Goal: Book appointment/travel/reservation

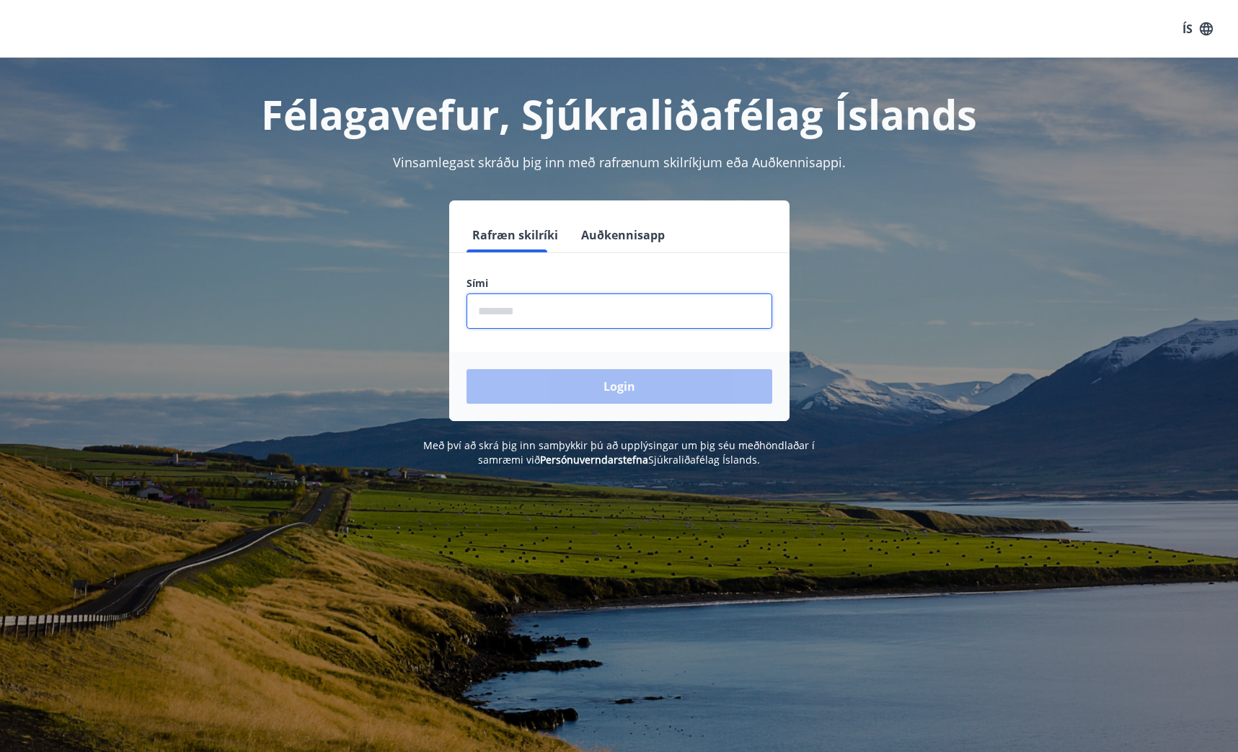
click at [601, 322] on input "phone" at bounding box center [620, 310] width 306 height 35
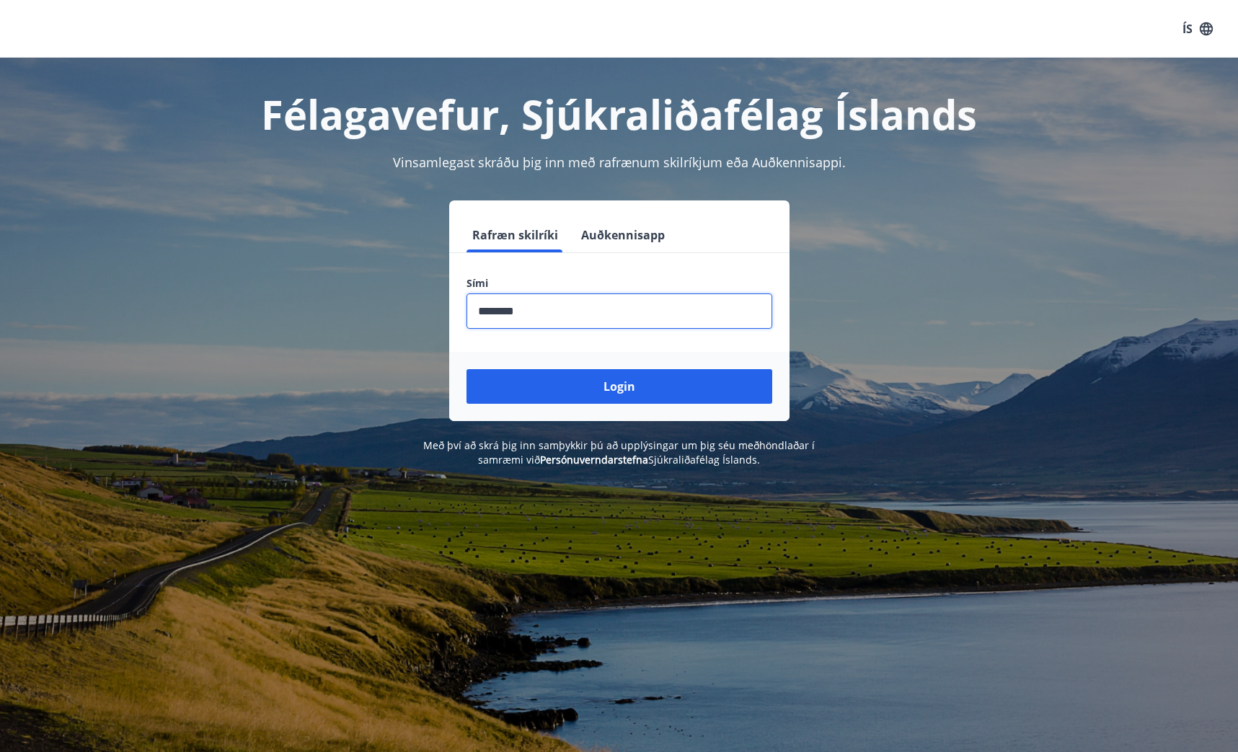
type input "********"
click at [467, 369] on button "Login" at bounding box center [620, 386] width 306 height 35
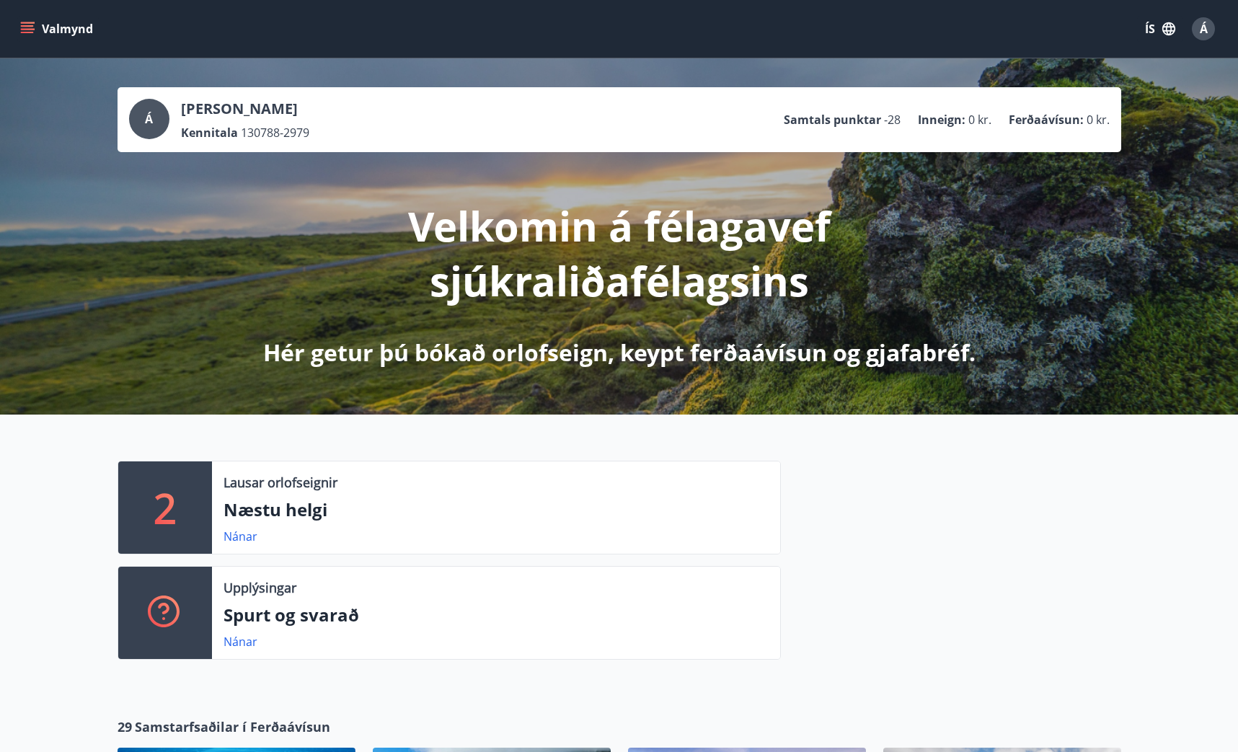
click at [23, 20] on button "Valmynd" at bounding box center [57, 29] width 81 height 26
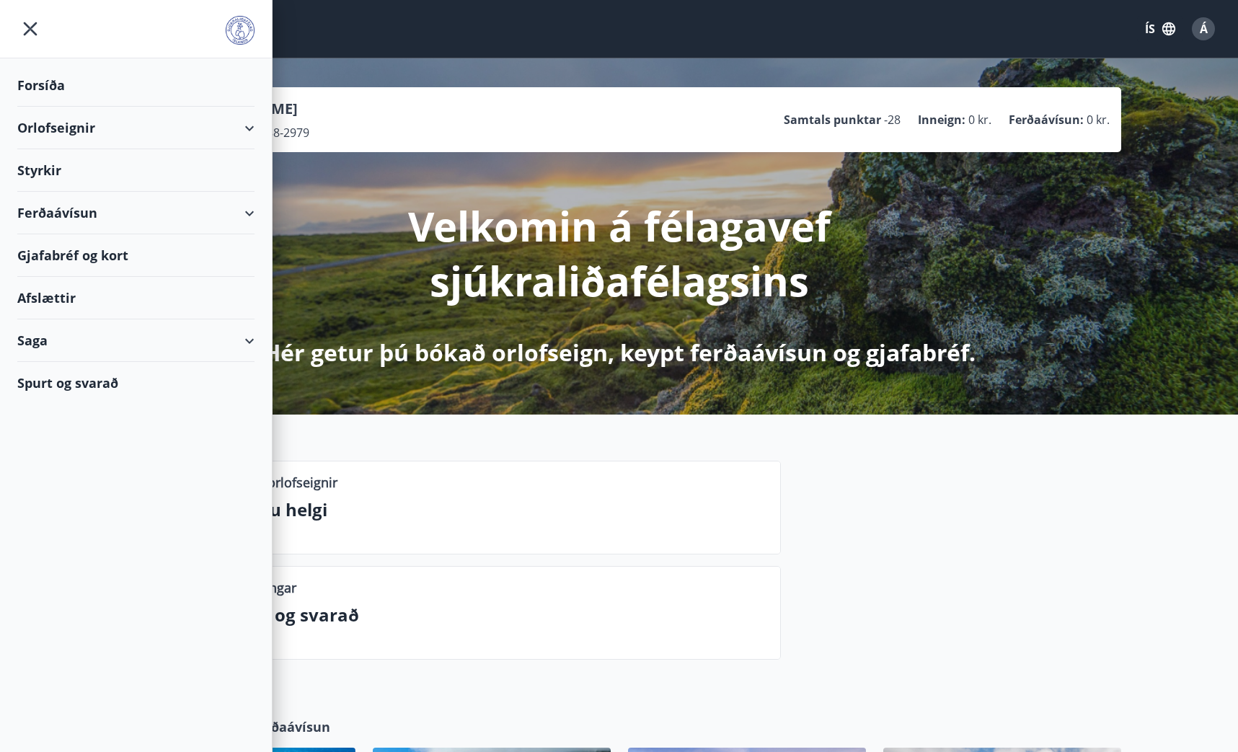
click at [231, 120] on div "Orlofseignir" at bounding box center [135, 128] width 237 height 43
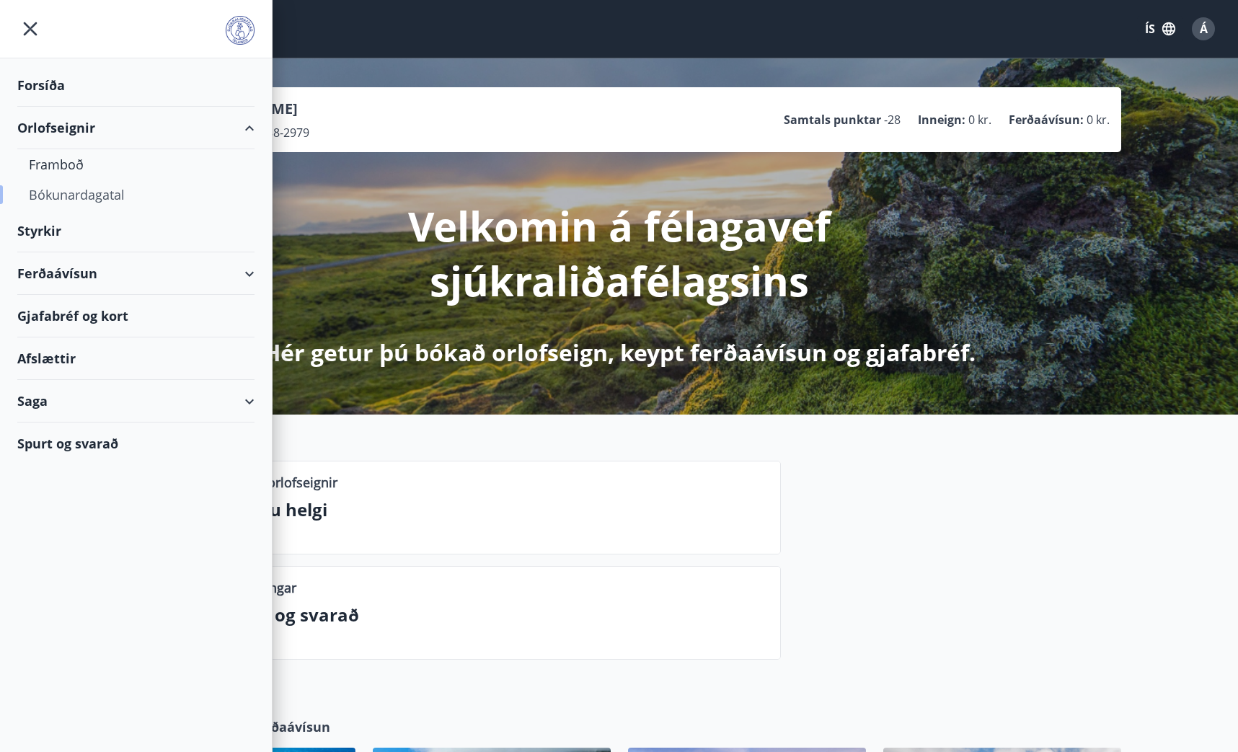
click at [76, 200] on div "Bókunardagatal" at bounding box center [136, 195] width 214 height 30
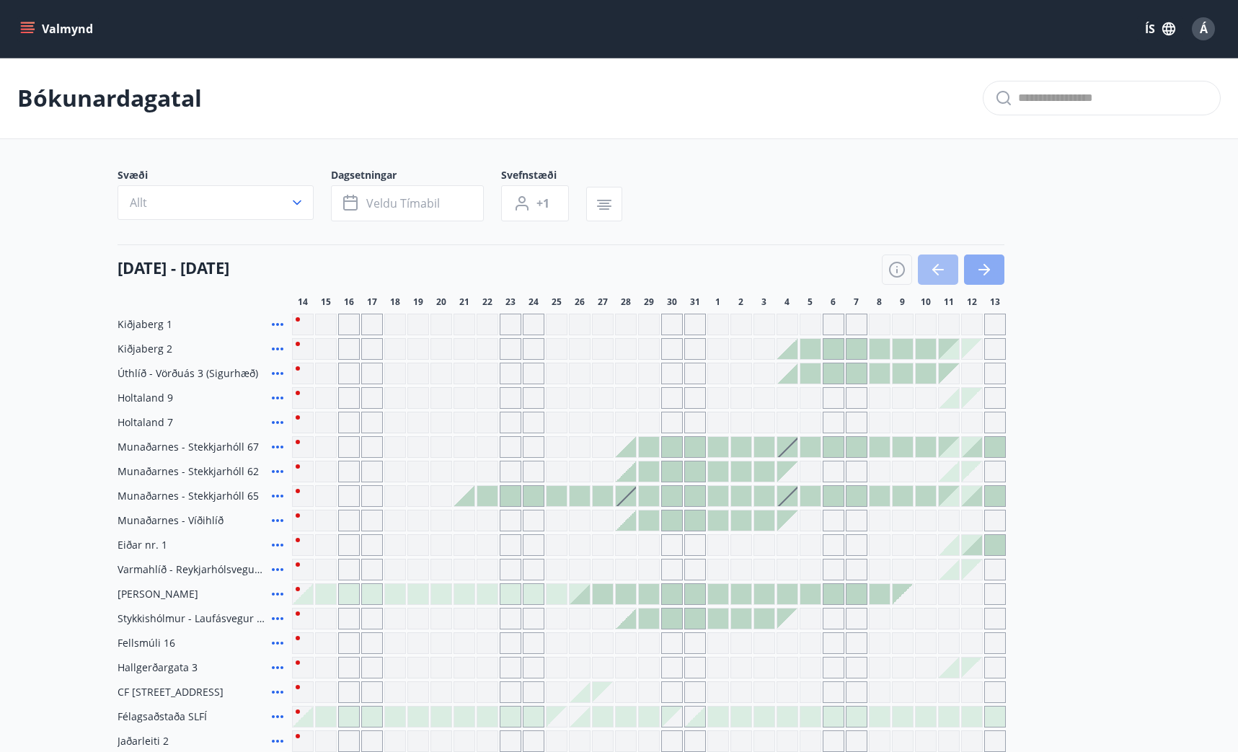
click at [998, 273] on button "button" at bounding box center [984, 270] width 40 height 30
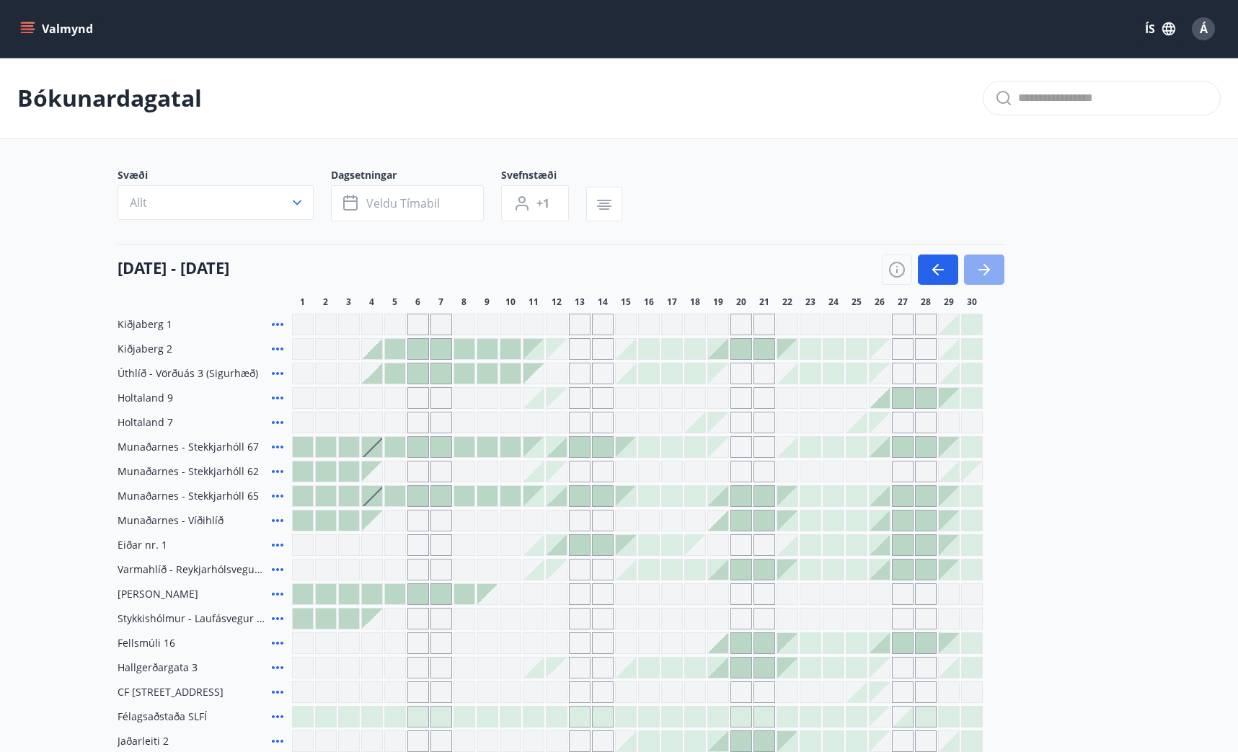
click at [995, 274] on button "button" at bounding box center [984, 270] width 40 height 30
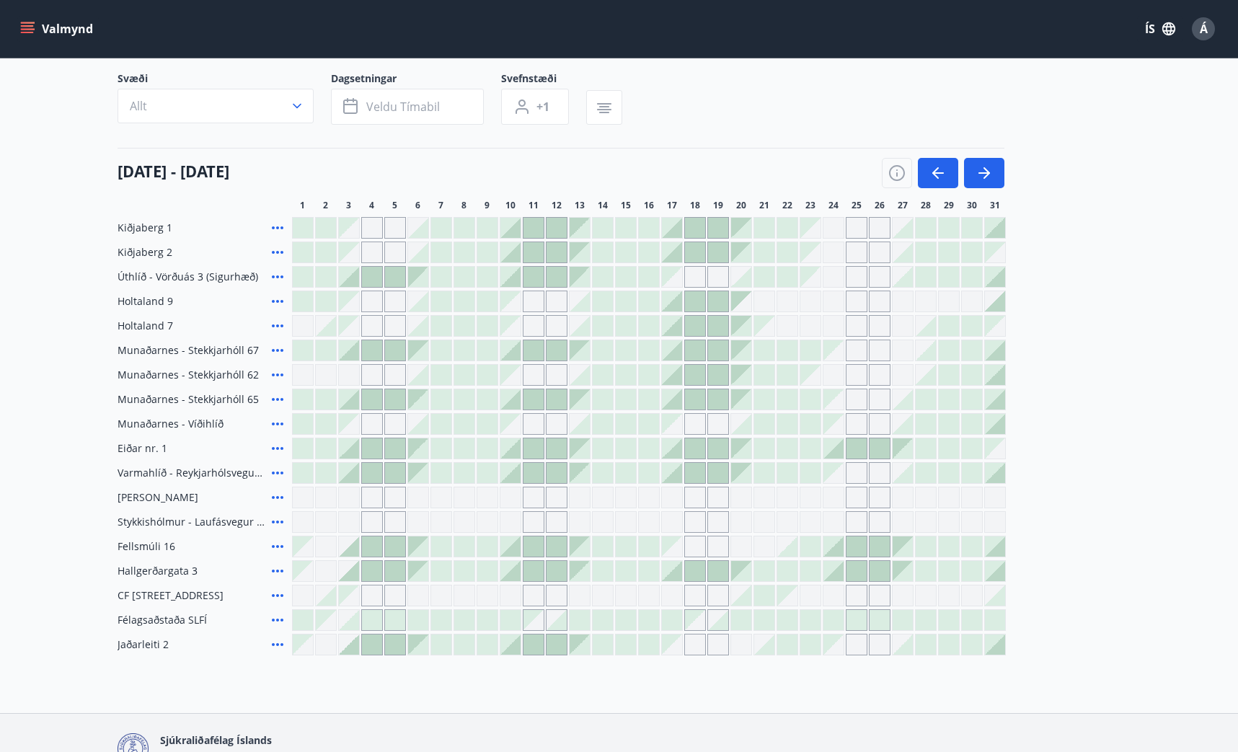
scroll to position [98, 0]
click at [273, 282] on icon at bounding box center [277, 275] width 17 height 17
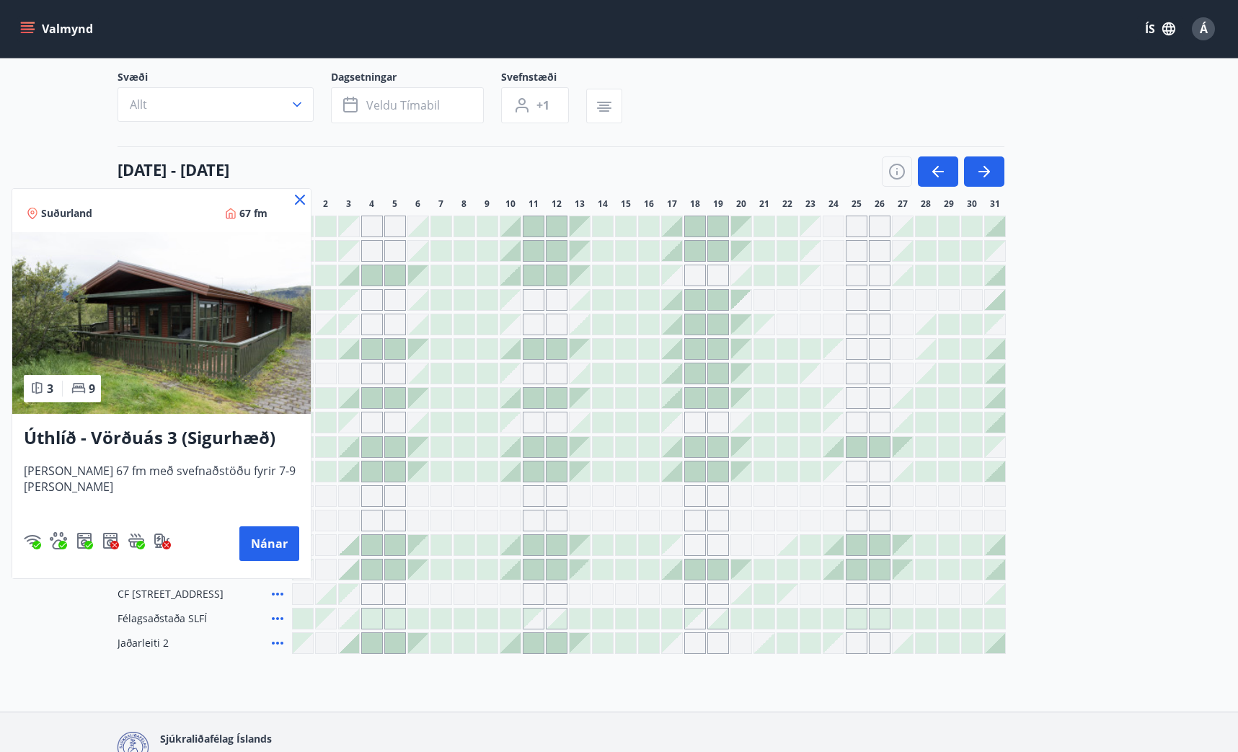
click at [292, 197] on icon at bounding box center [299, 199] width 17 height 17
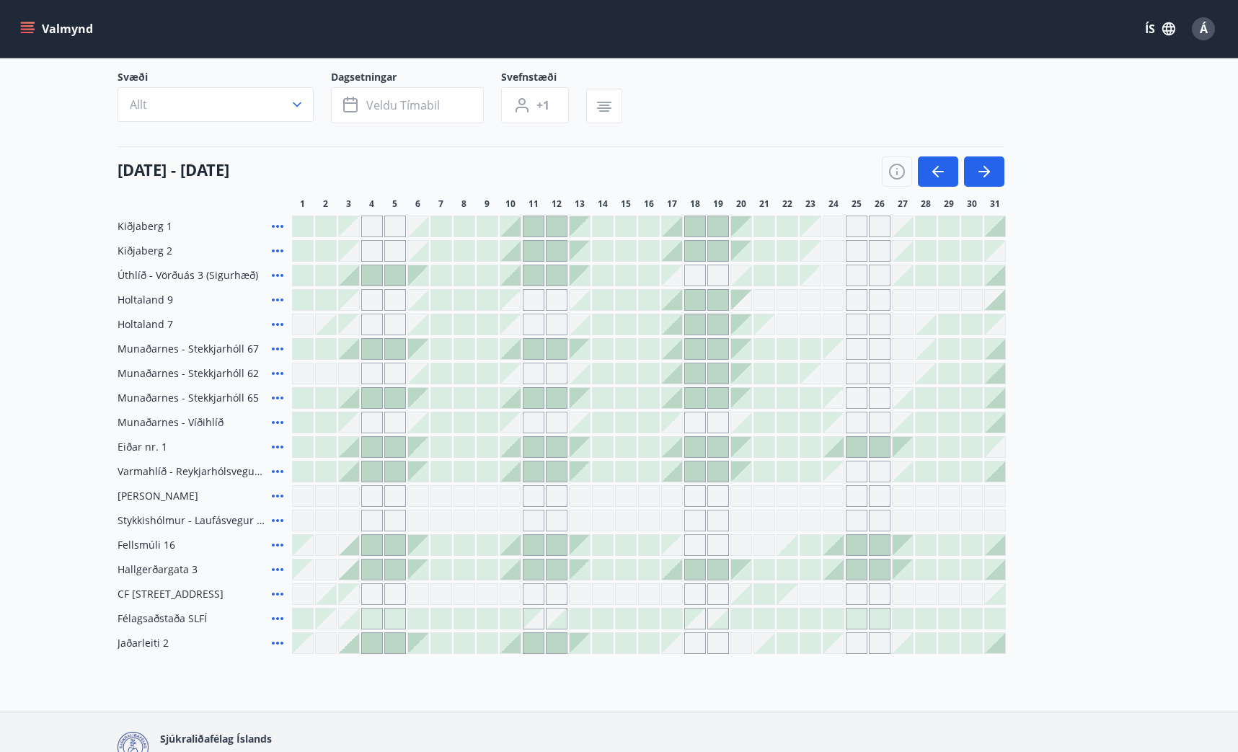
click at [286, 225] on div "Kiðjaberg 1" at bounding box center [562, 227] width 888 height 22
click at [272, 226] on icon at bounding box center [278, 226] width 12 height 3
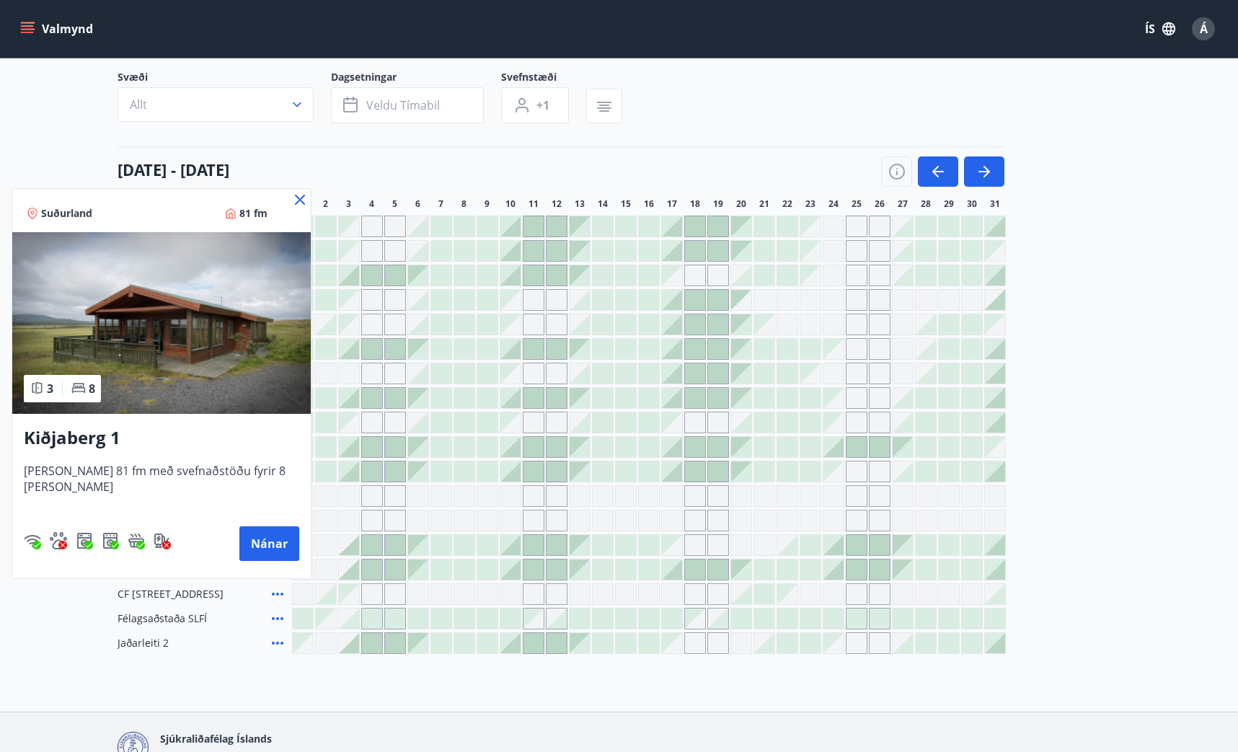
click at [291, 202] on icon at bounding box center [299, 199] width 17 height 17
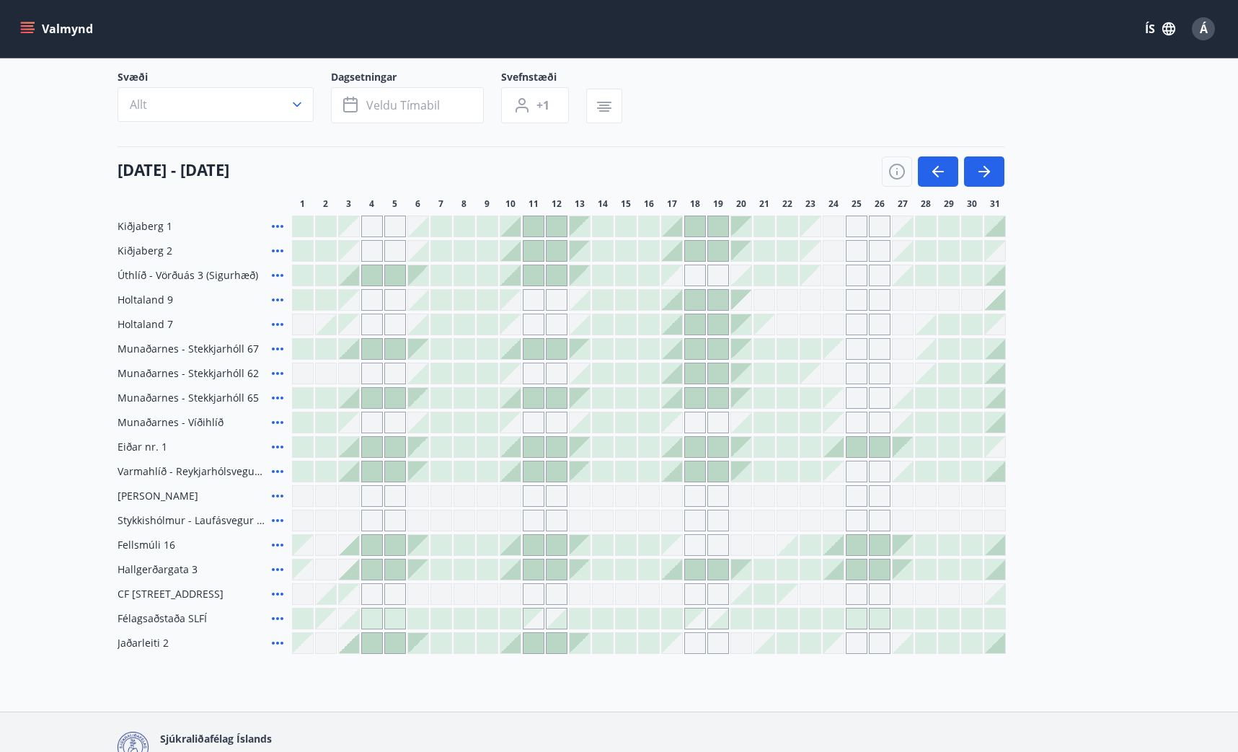
click at [271, 224] on icon at bounding box center [277, 226] width 17 height 17
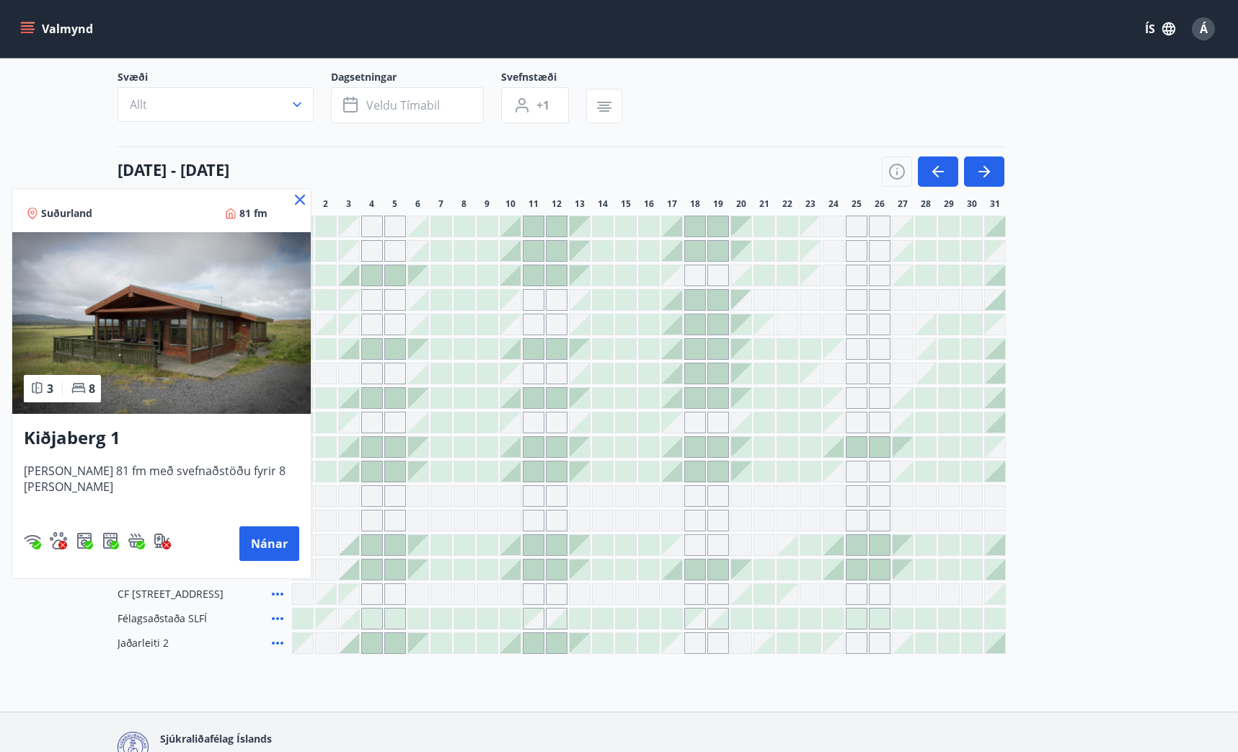
click at [138, 376] on img at bounding box center [161, 323] width 299 height 182
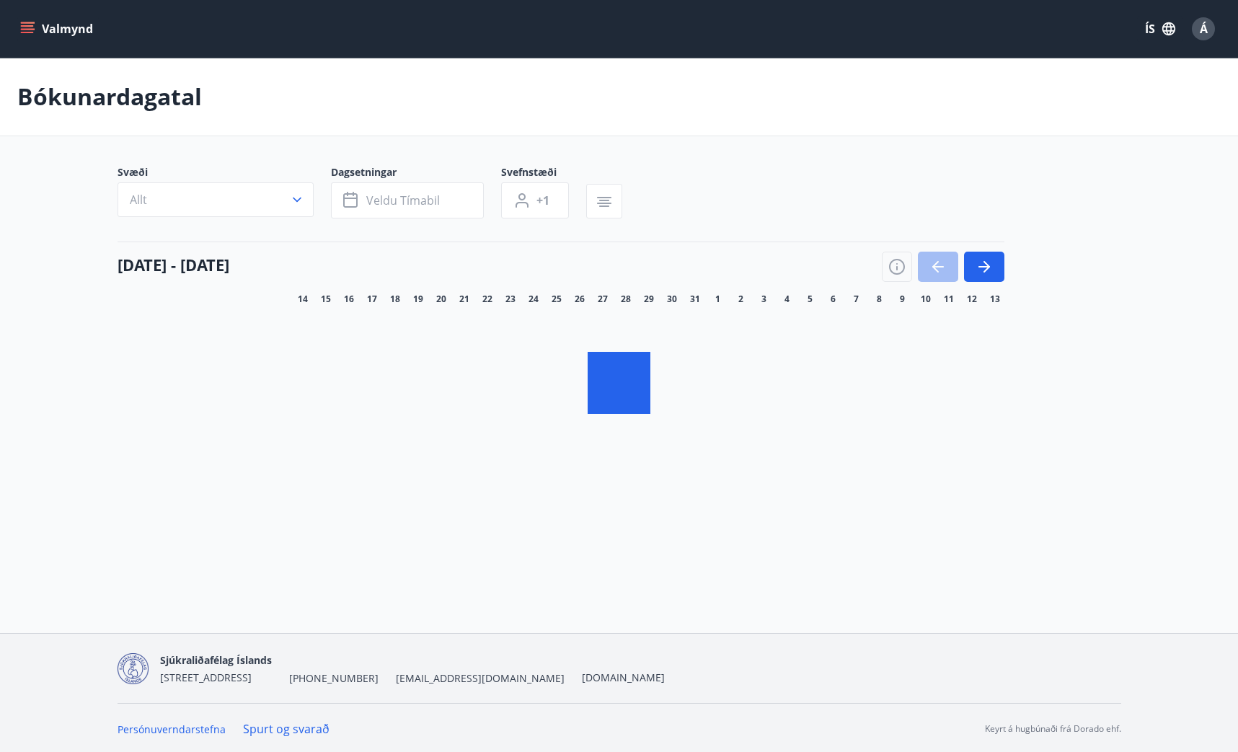
scroll to position [2, 0]
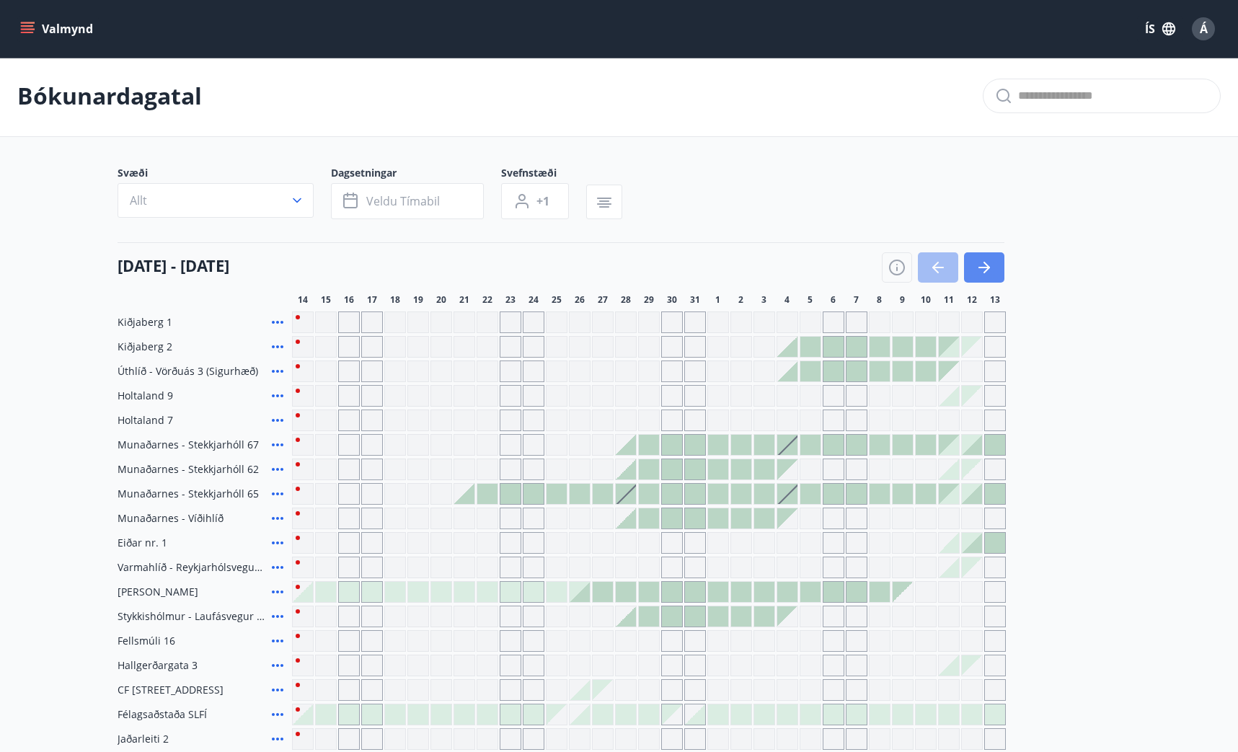
click at [995, 273] on button "button" at bounding box center [984, 267] width 40 height 30
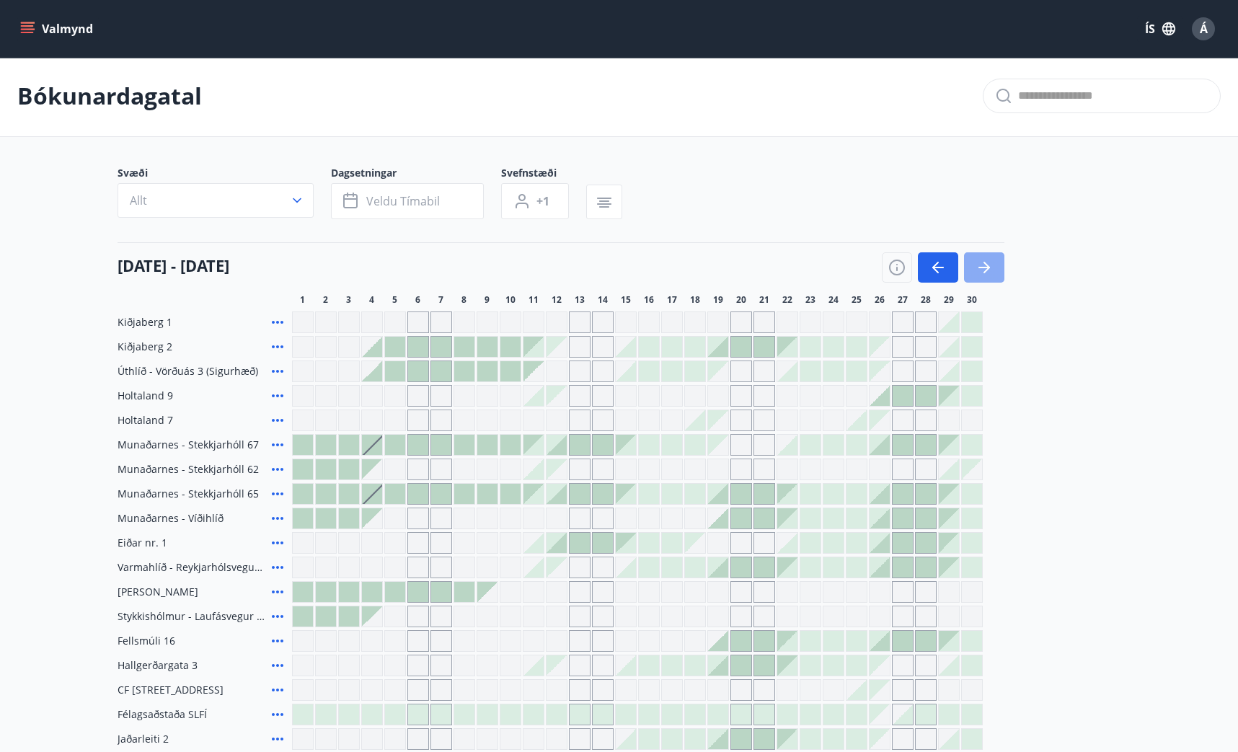
click at [995, 273] on button "button" at bounding box center [984, 267] width 40 height 30
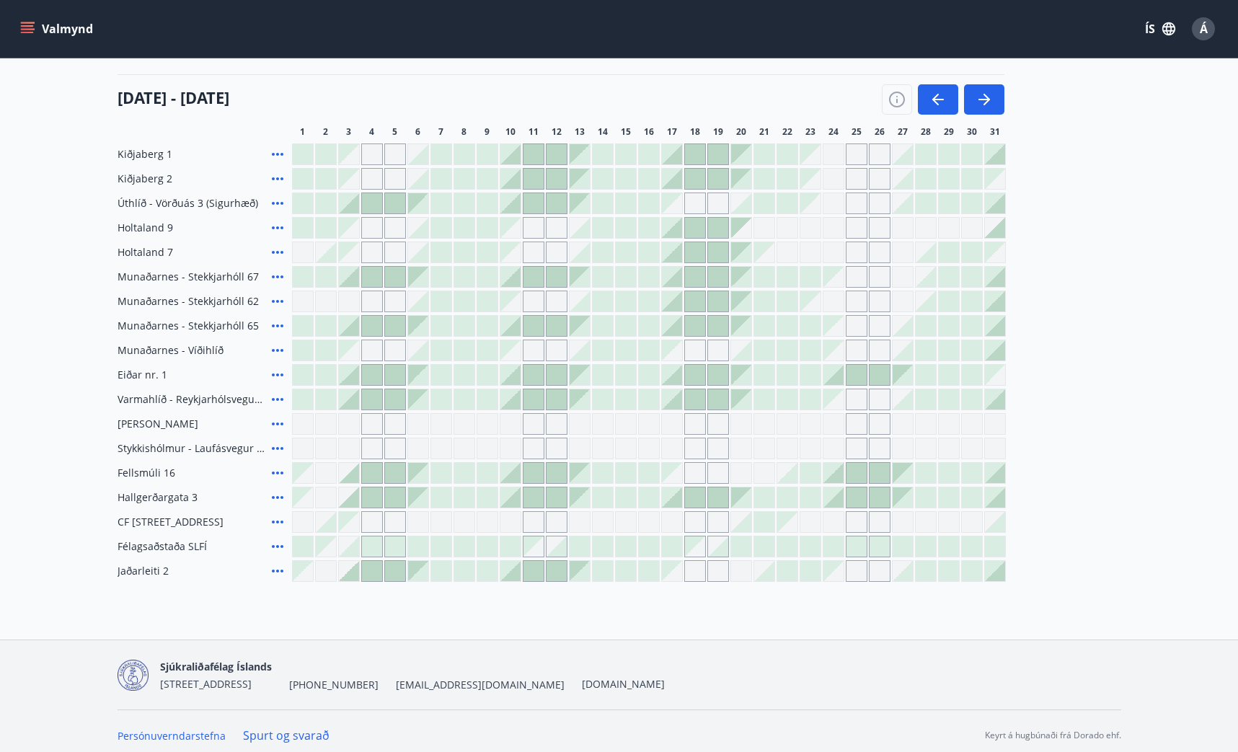
scroll to position [169, 0]
click at [281, 181] on icon at bounding box center [277, 179] width 17 height 17
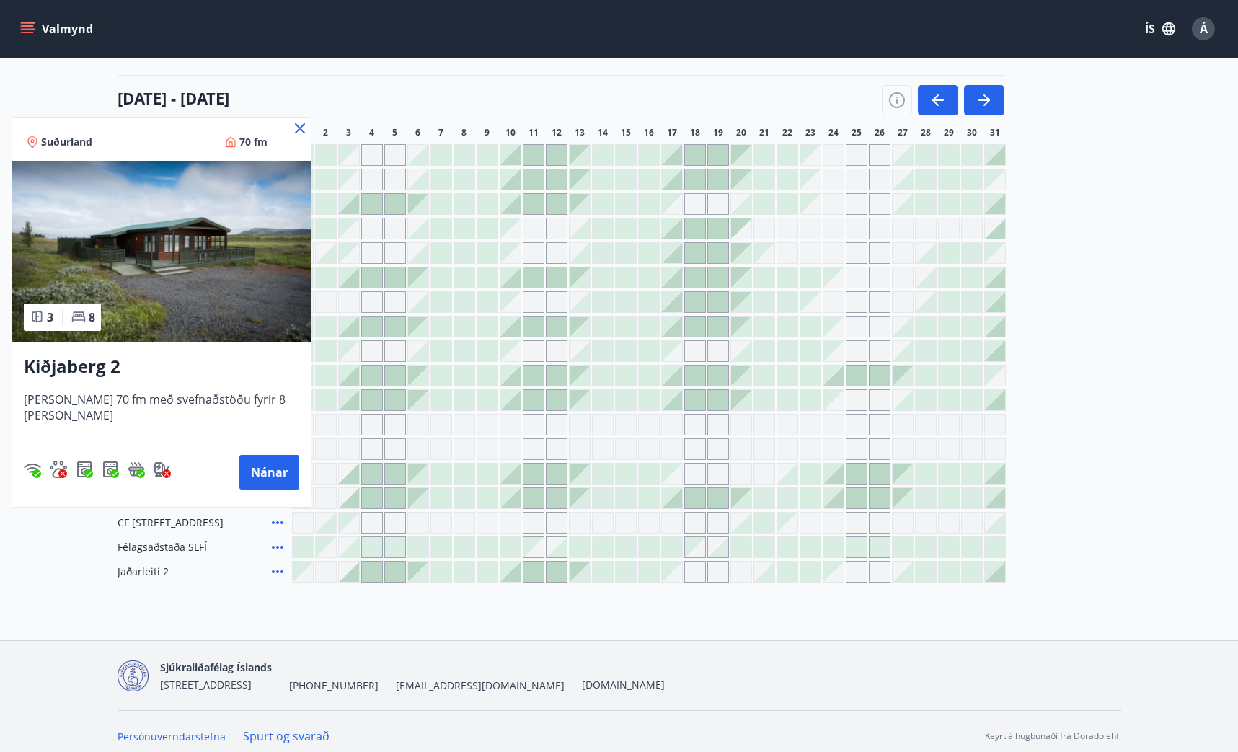
click at [295, 130] on icon at bounding box center [300, 128] width 10 height 10
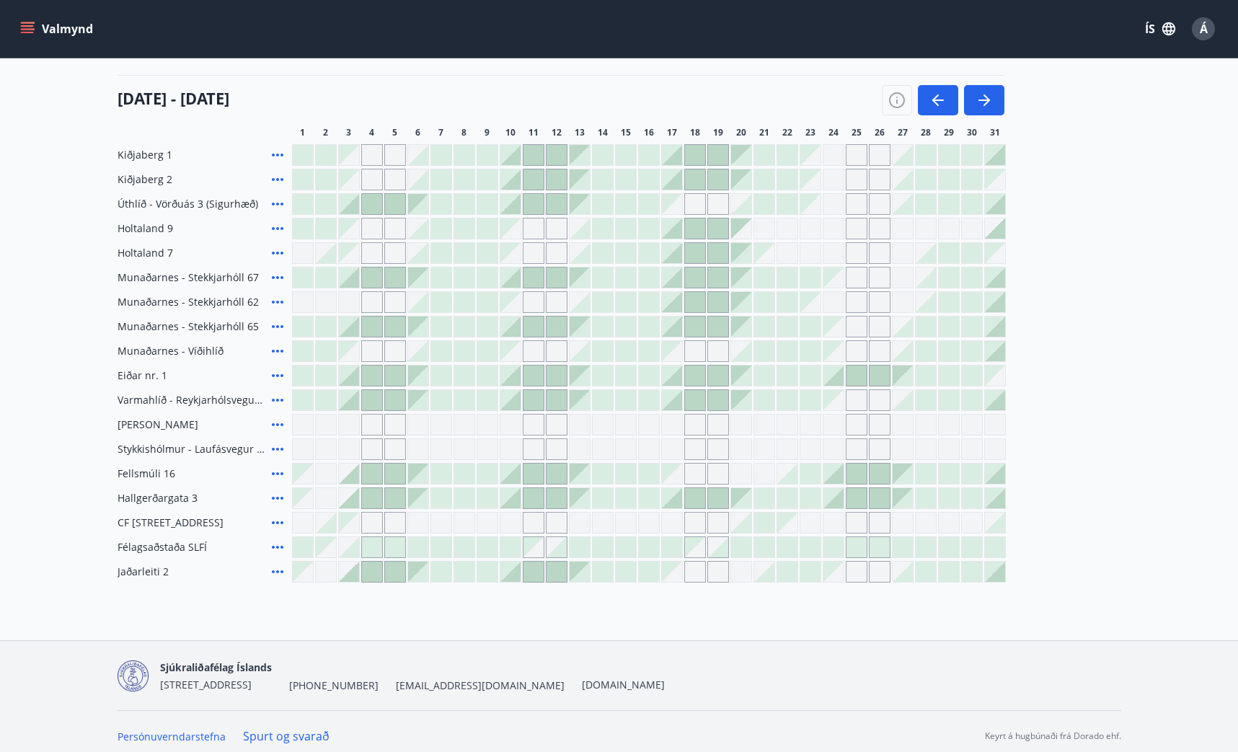
click at [275, 208] on icon at bounding box center [277, 203] width 17 height 17
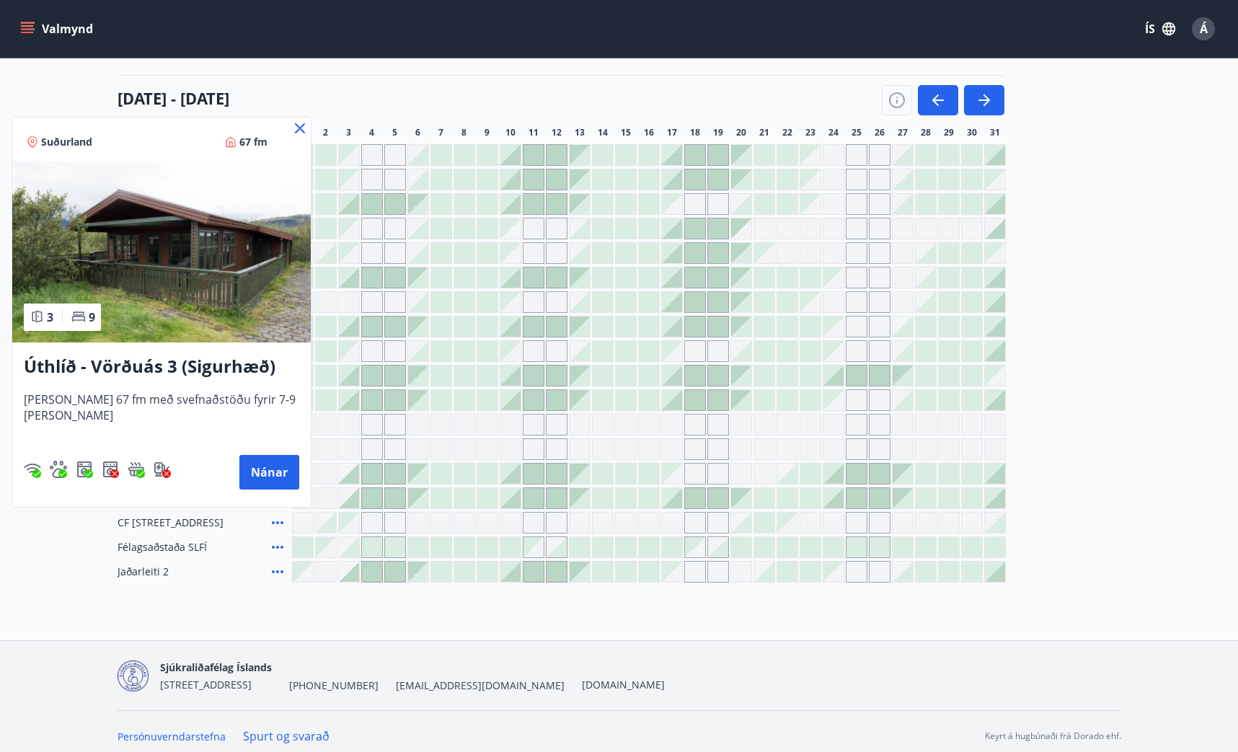
click at [296, 133] on icon at bounding box center [299, 128] width 17 height 17
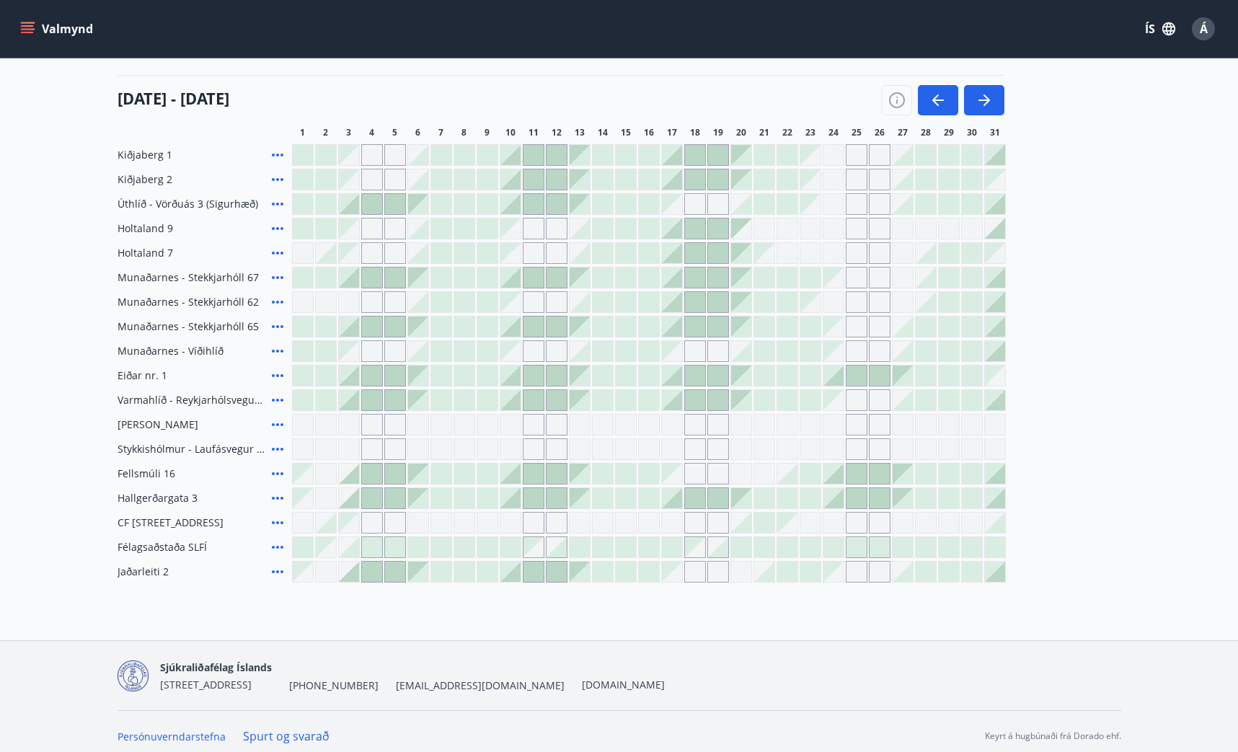
click at [270, 400] on icon at bounding box center [277, 400] width 17 height 17
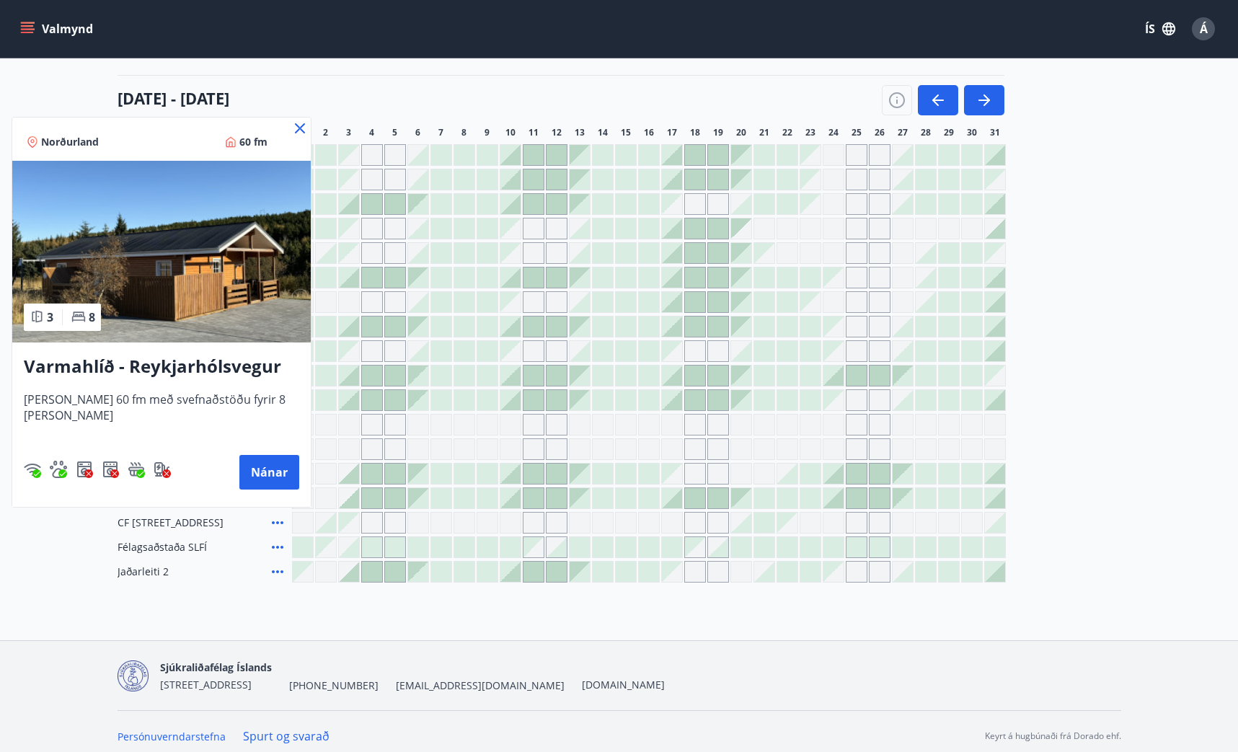
click at [294, 129] on icon at bounding box center [299, 128] width 17 height 17
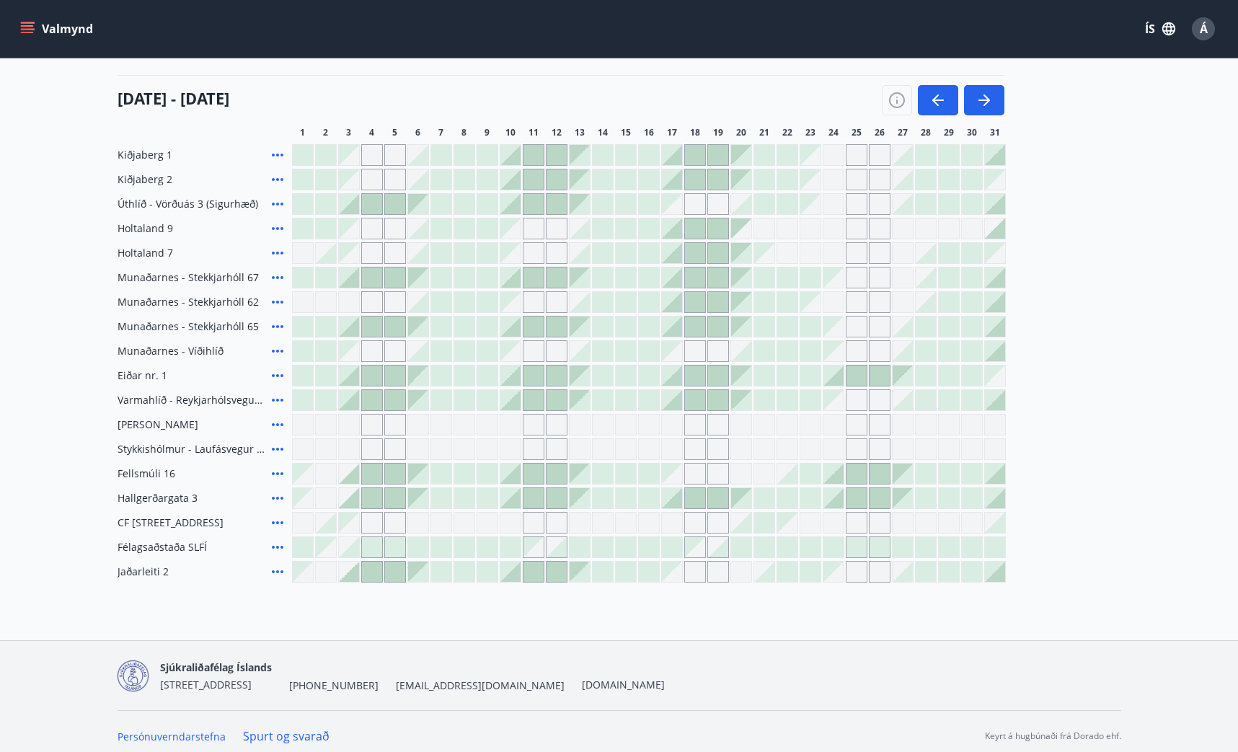
click at [283, 503] on icon at bounding box center [277, 498] width 17 height 17
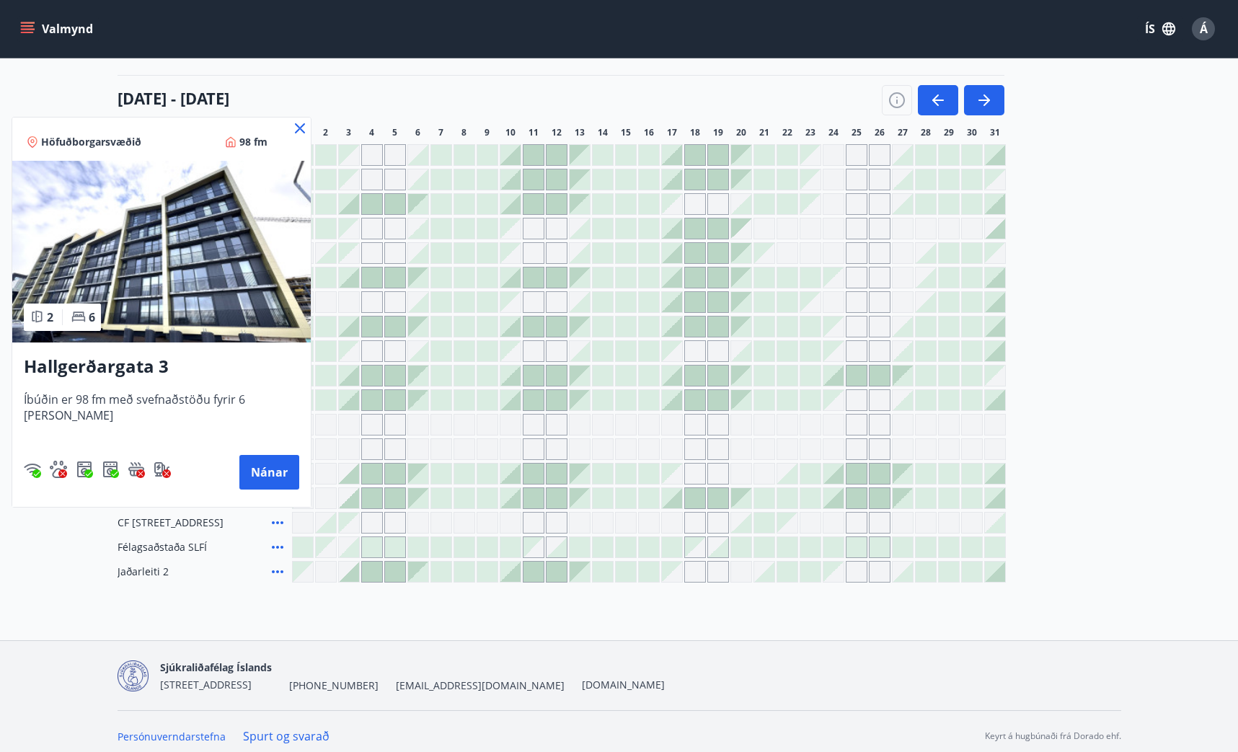
click at [291, 128] on icon at bounding box center [299, 128] width 17 height 17
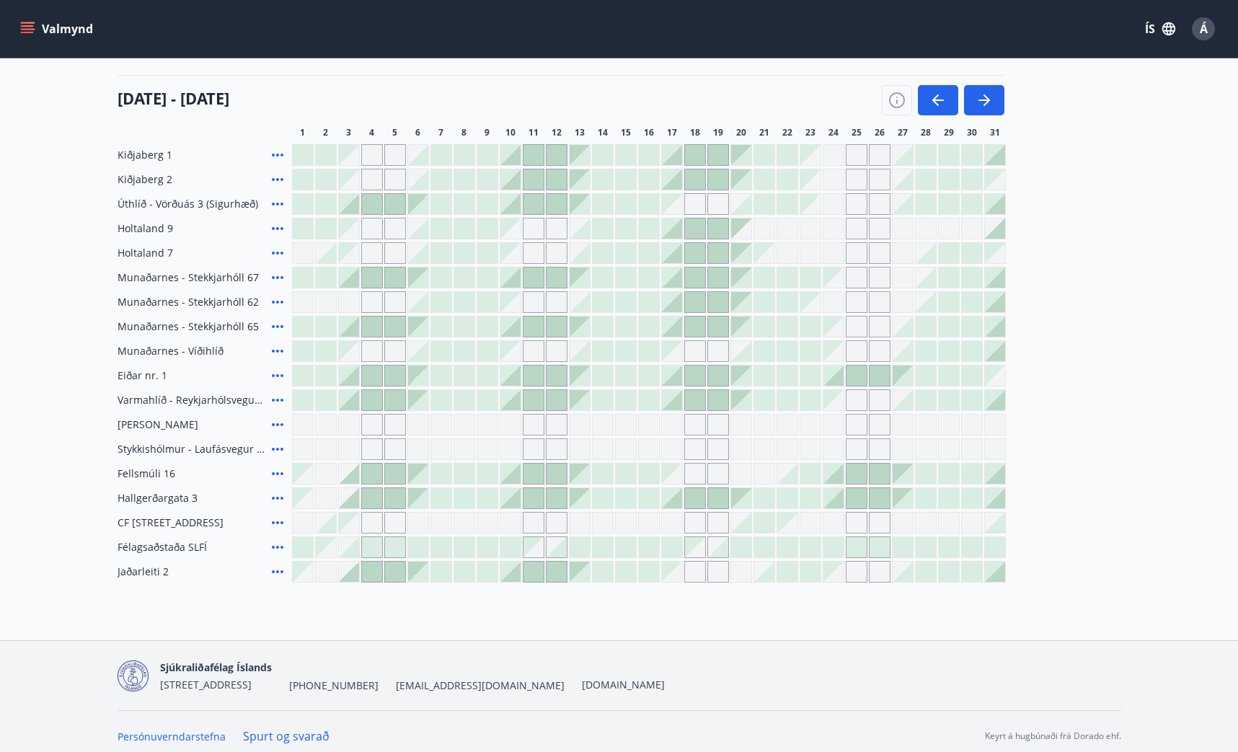
click at [283, 349] on icon at bounding box center [277, 350] width 17 height 17
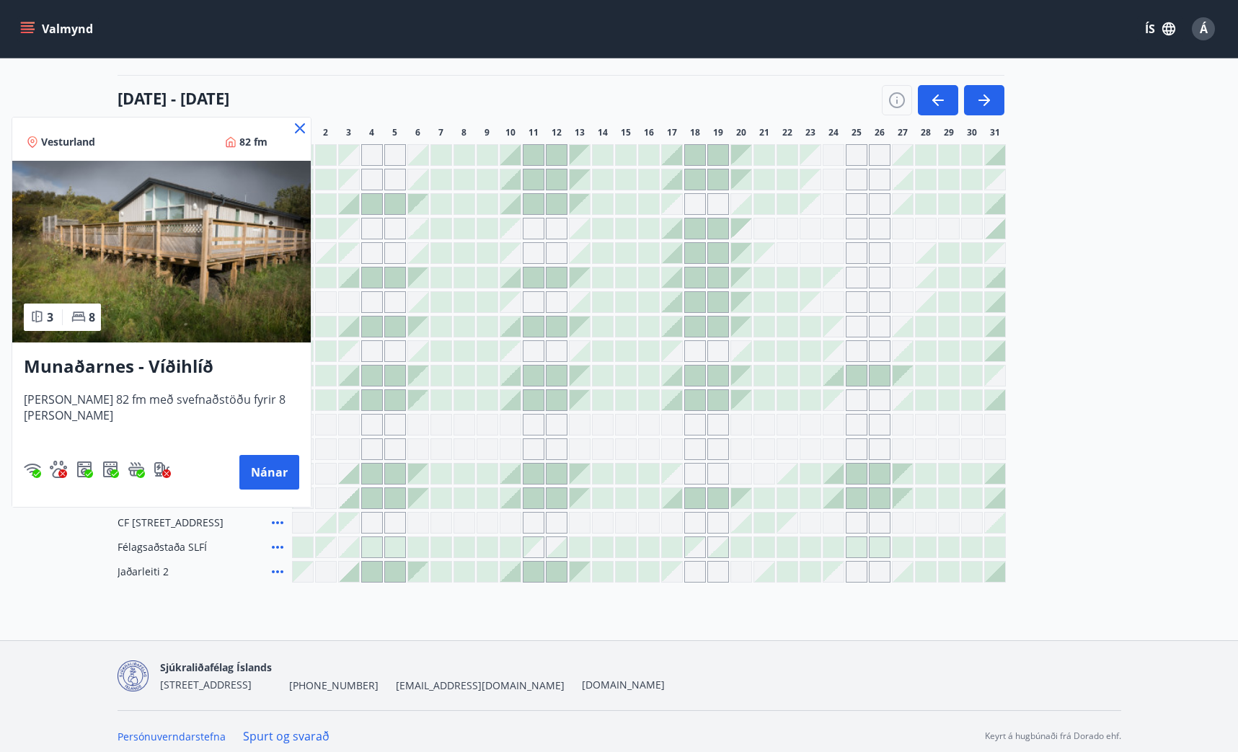
click at [291, 128] on icon at bounding box center [299, 128] width 17 height 17
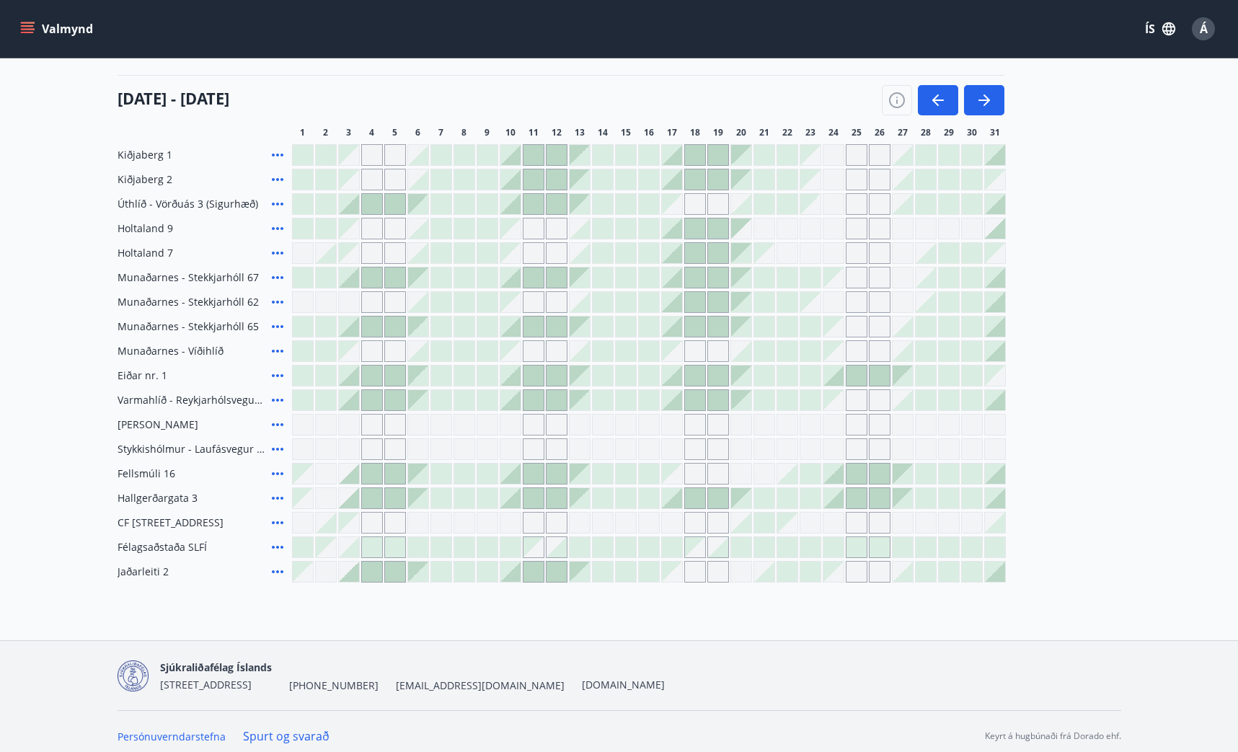
click at [276, 353] on icon at bounding box center [277, 350] width 17 height 17
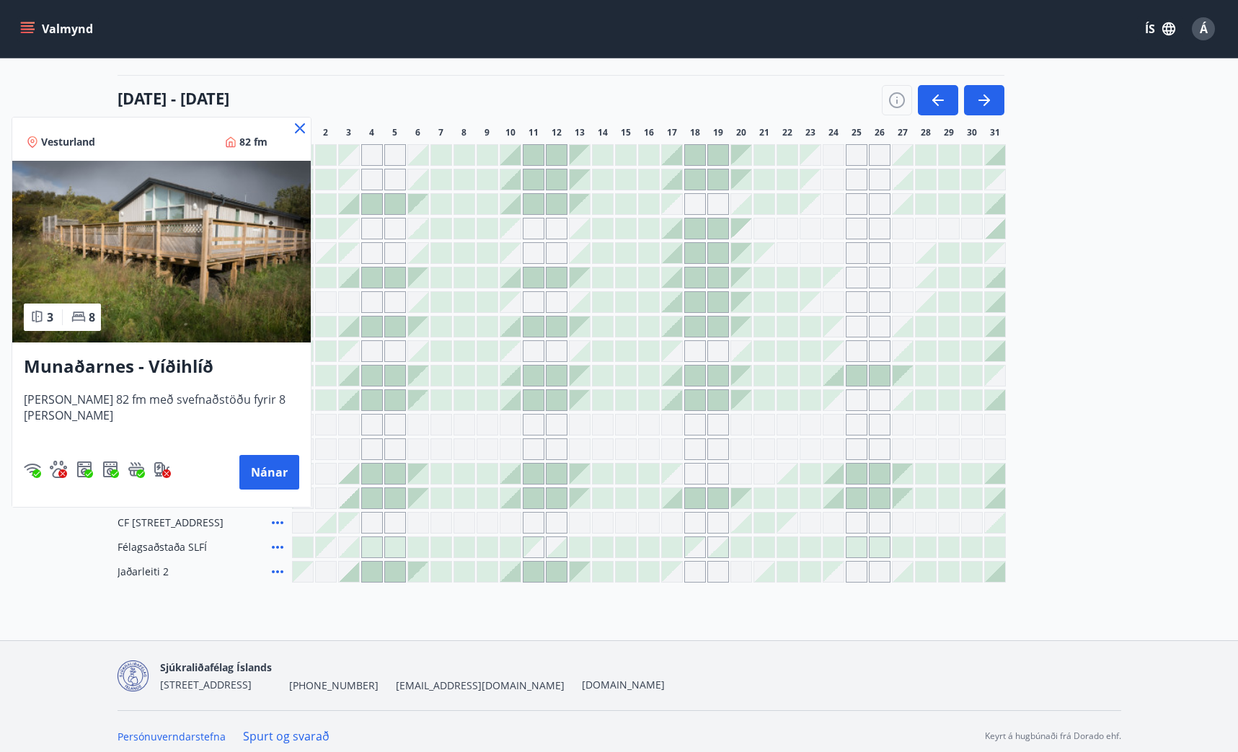
click at [291, 131] on icon at bounding box center [299, 128] width 17 height 17
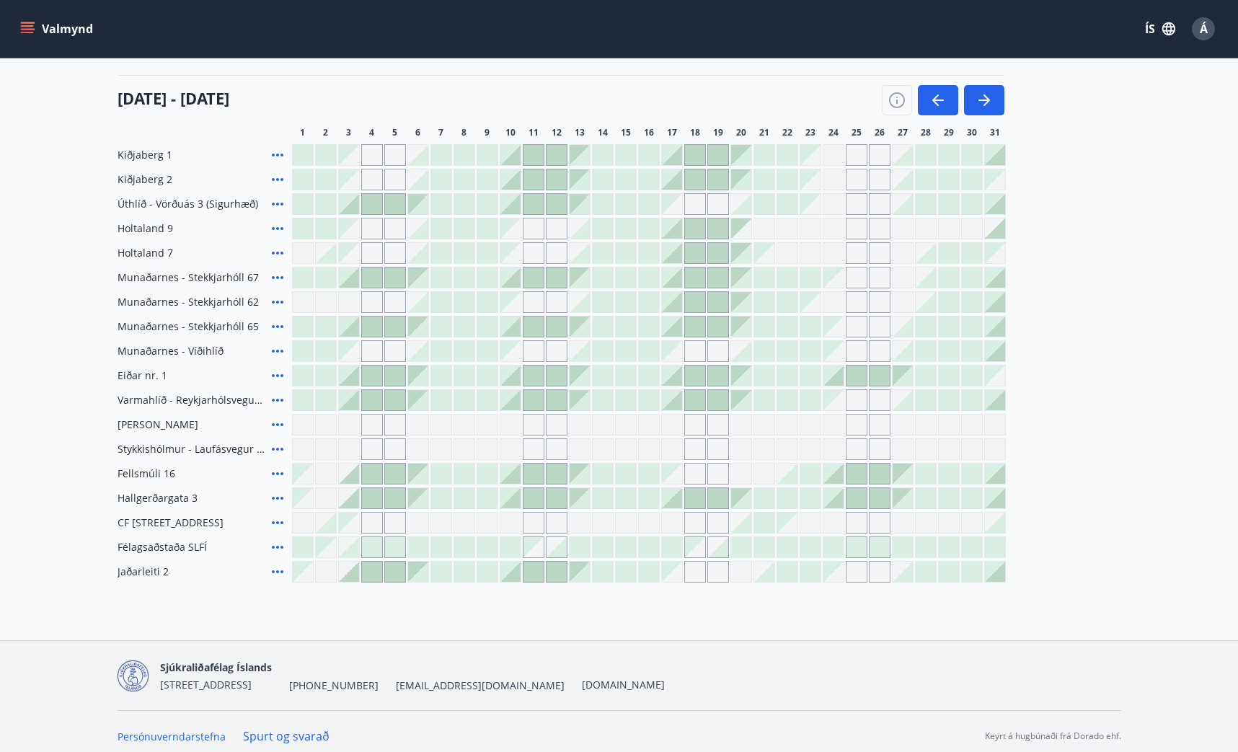
click at [277, 404] on icon at bounding box center [277, 400] width 17 height 17
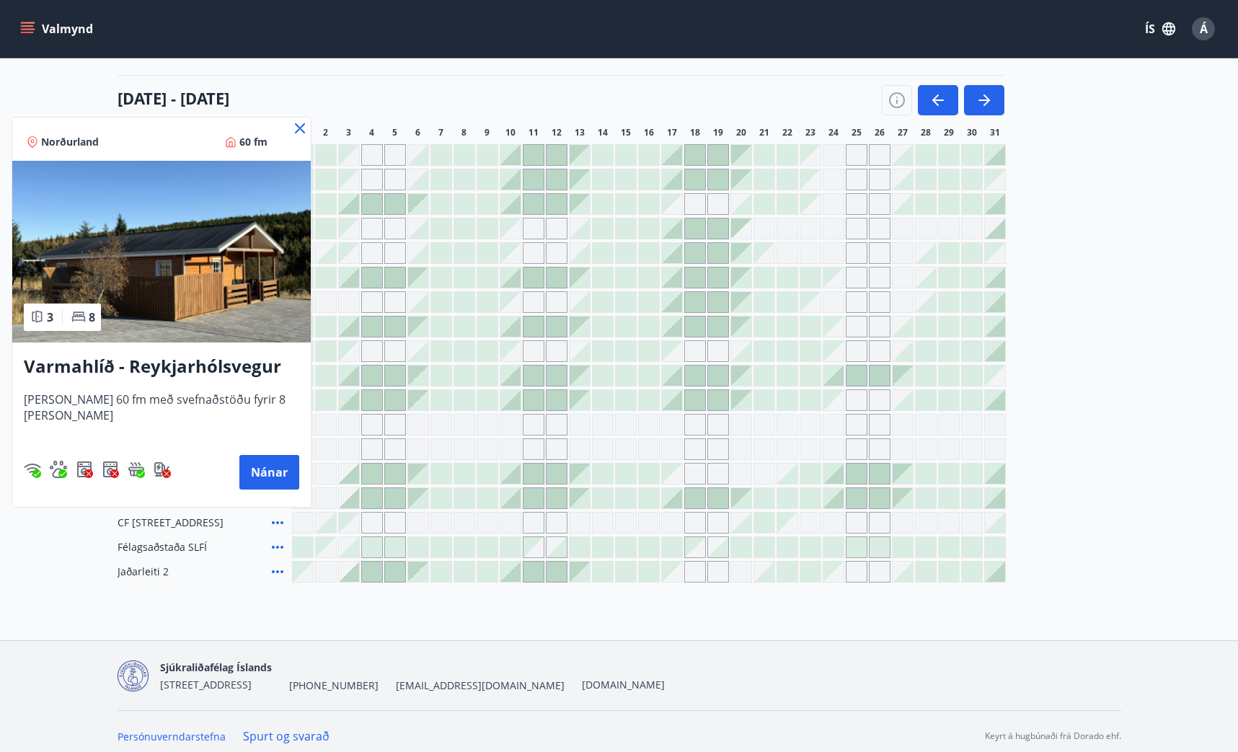
click at [299, 133] on icon at bounding box center [299, 128] width 17 height 17
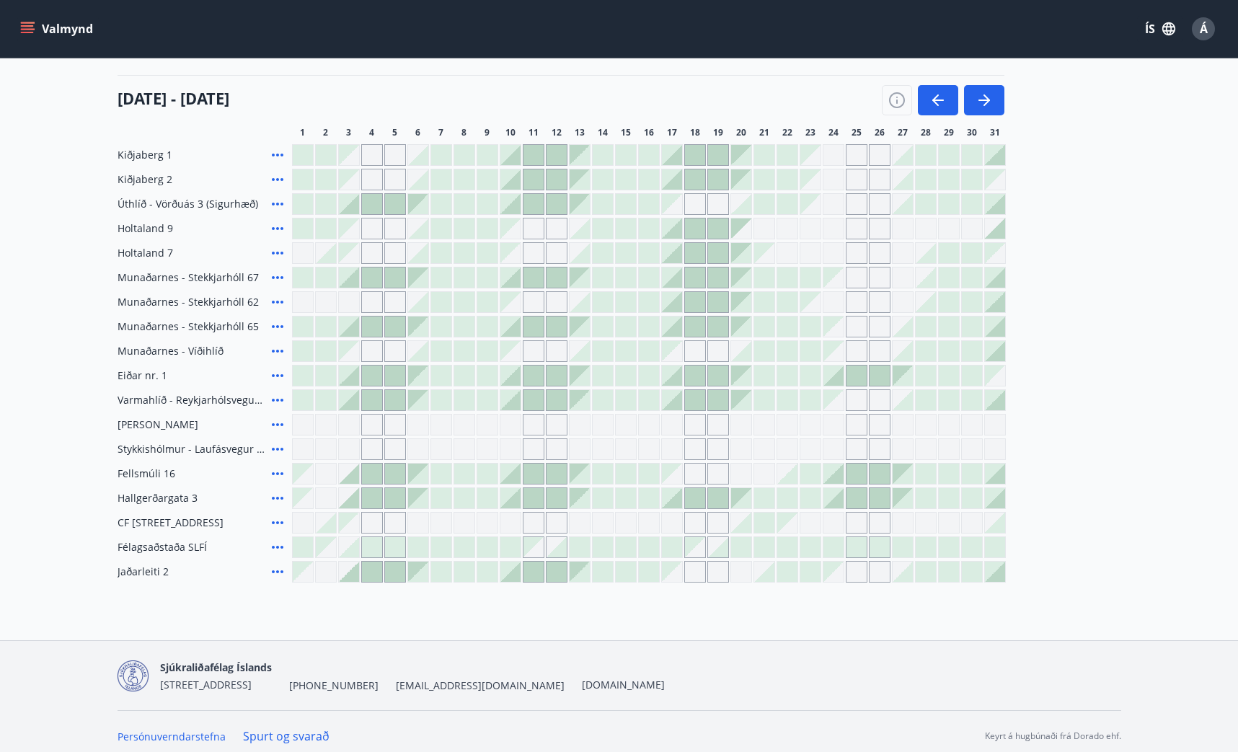
click at [281, 203] on icon at bounding box center [278, 204] width 12 height 3
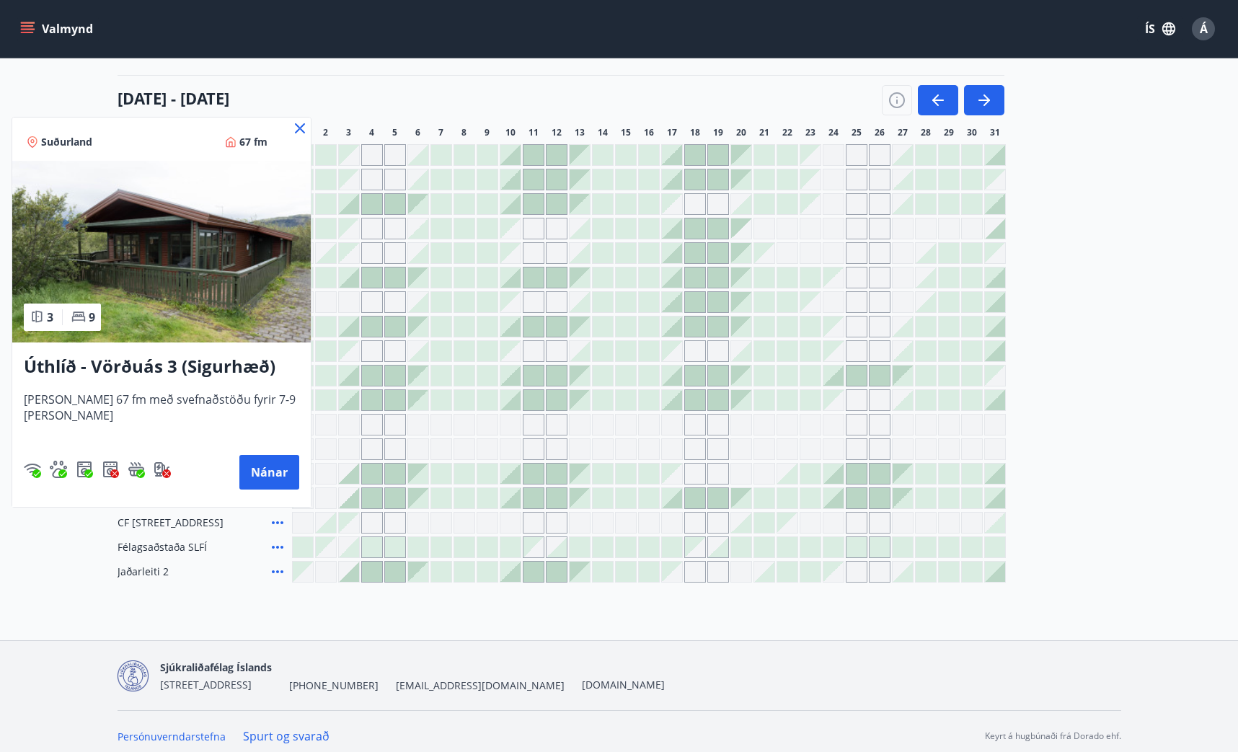
click at [299, 130] on icon at bounding box center [299, 128] width 17 height 17
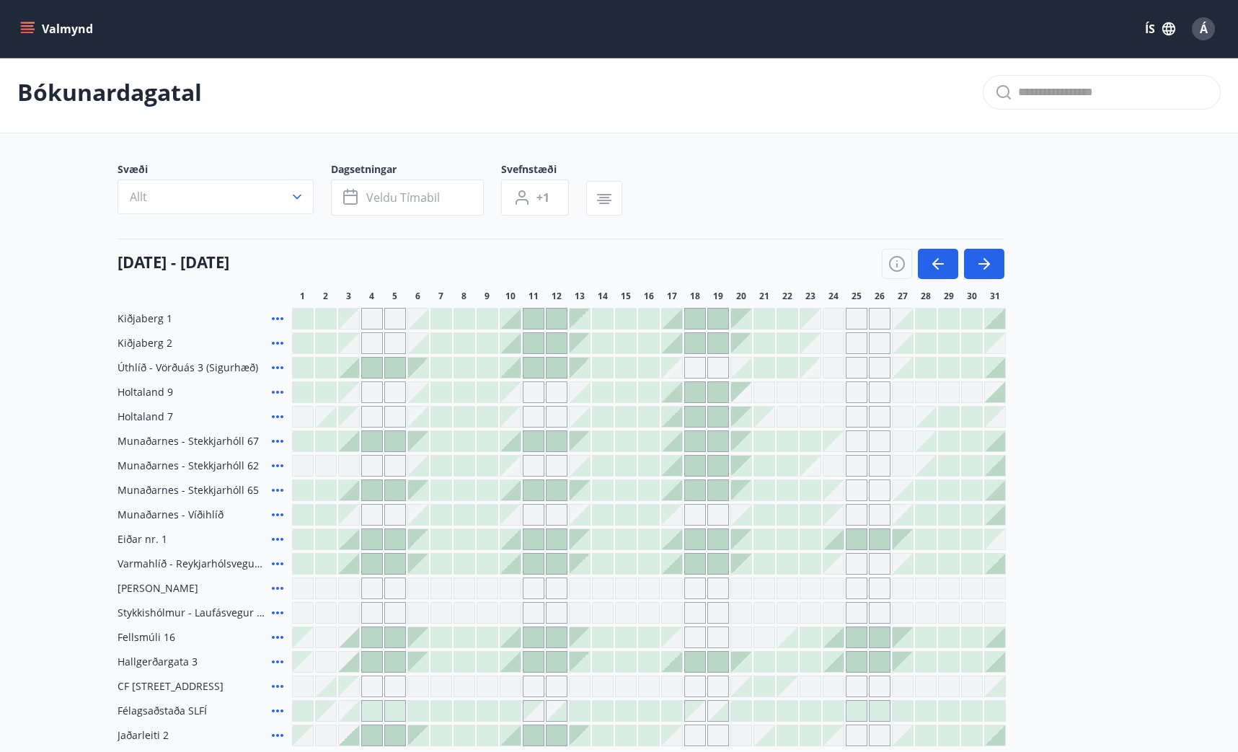
scroll to position [0, 0]
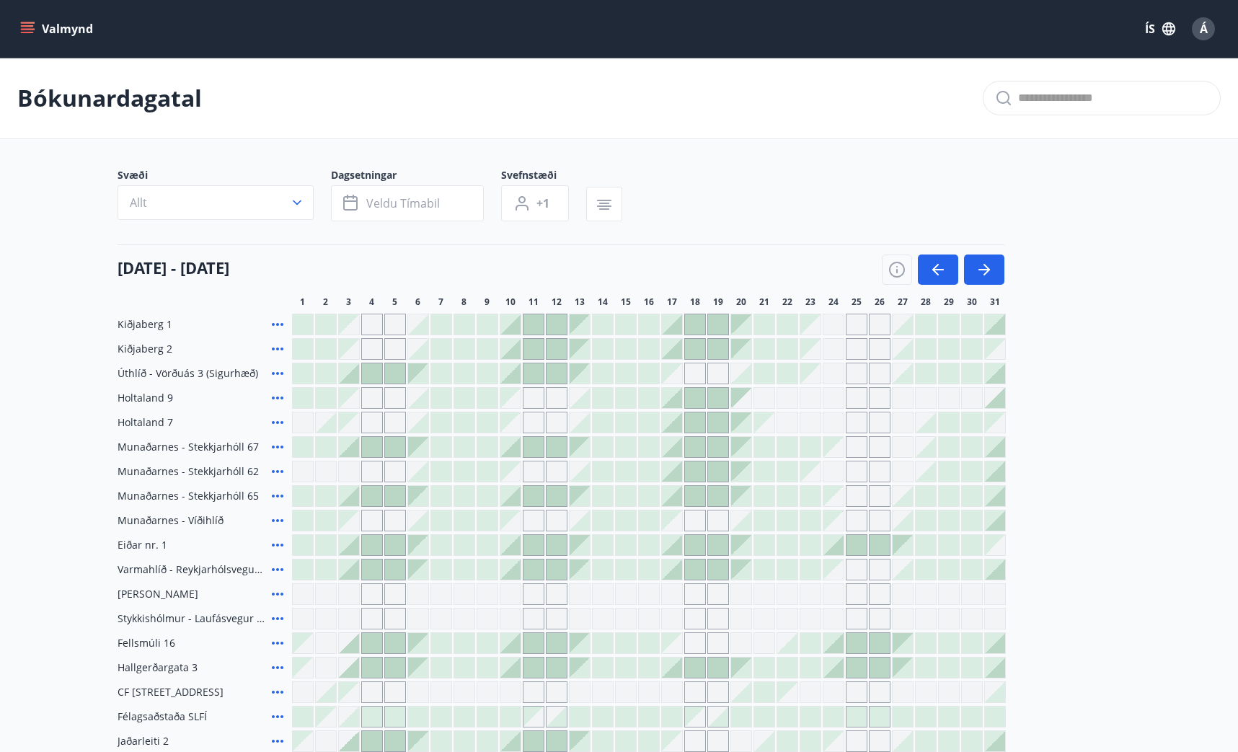
click at [33, 32] on icon "menu" at bounding box center [27, 29] width 14 height 14
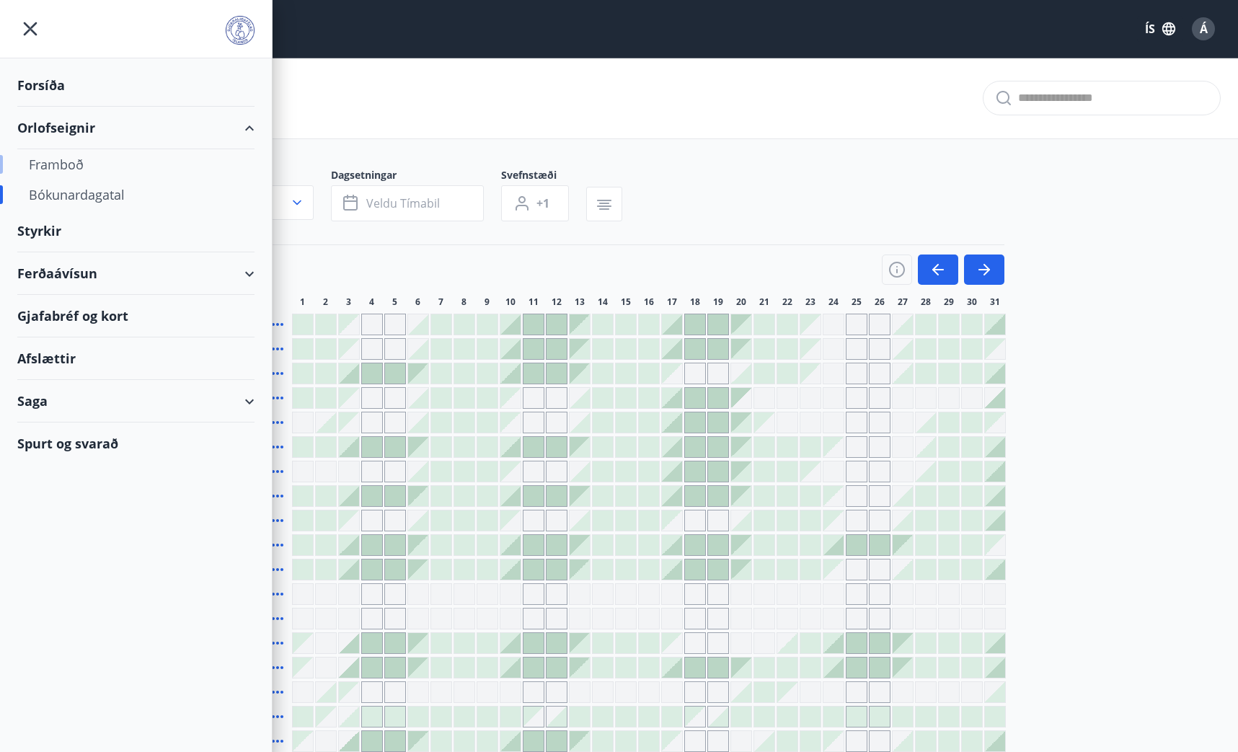
click at [66, 167] on div "Framboð" at bounding box center [136, 164] width 214 height 30
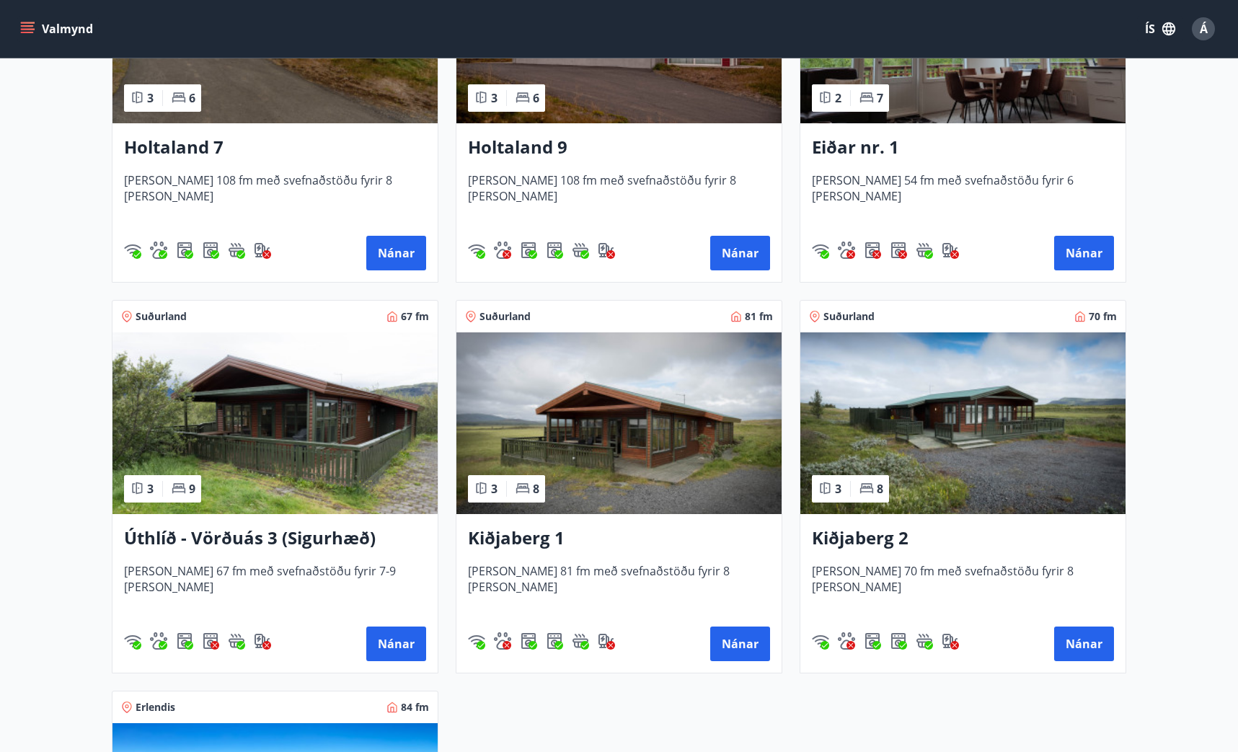
scroll to position [1989, 0]
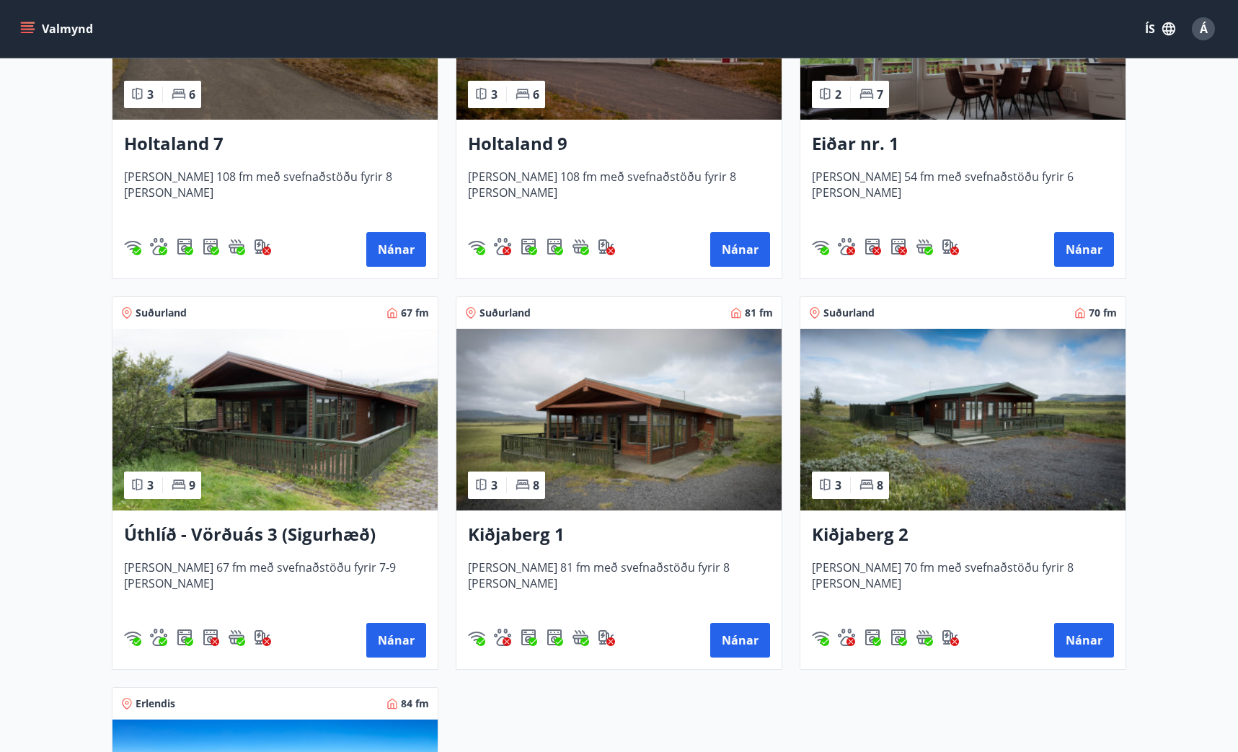
click at [603, 417] on img at bounding box center [618, 420] width 325 height 182
